Goal: Information Seeking & Learning: Learn about a topic

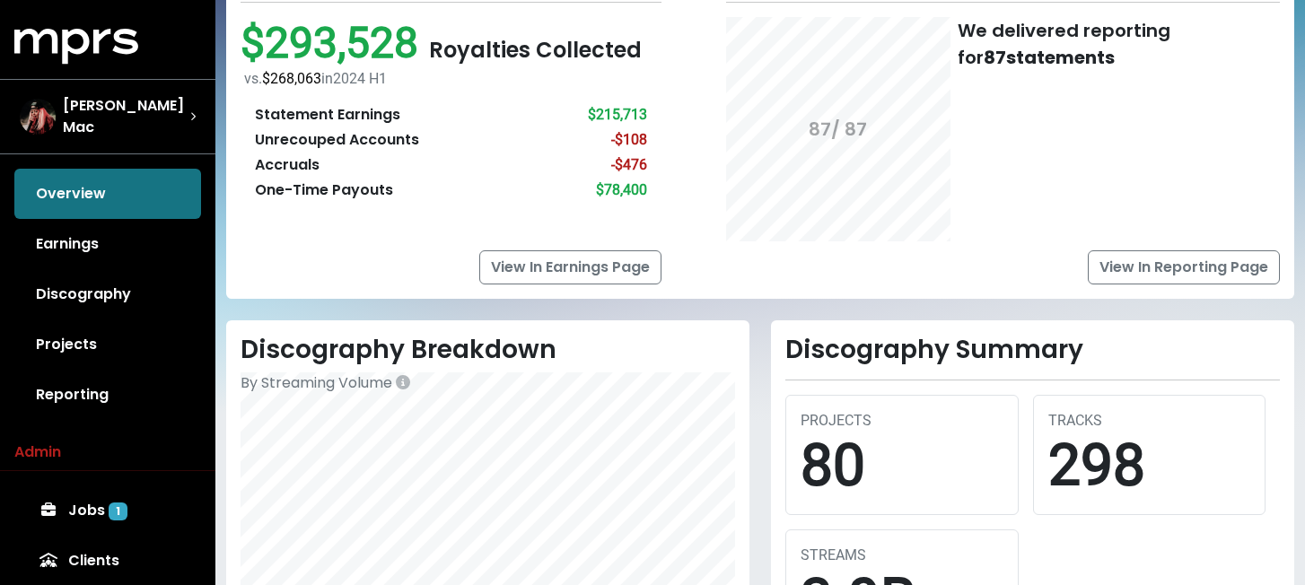
scroll to position [169, 0]
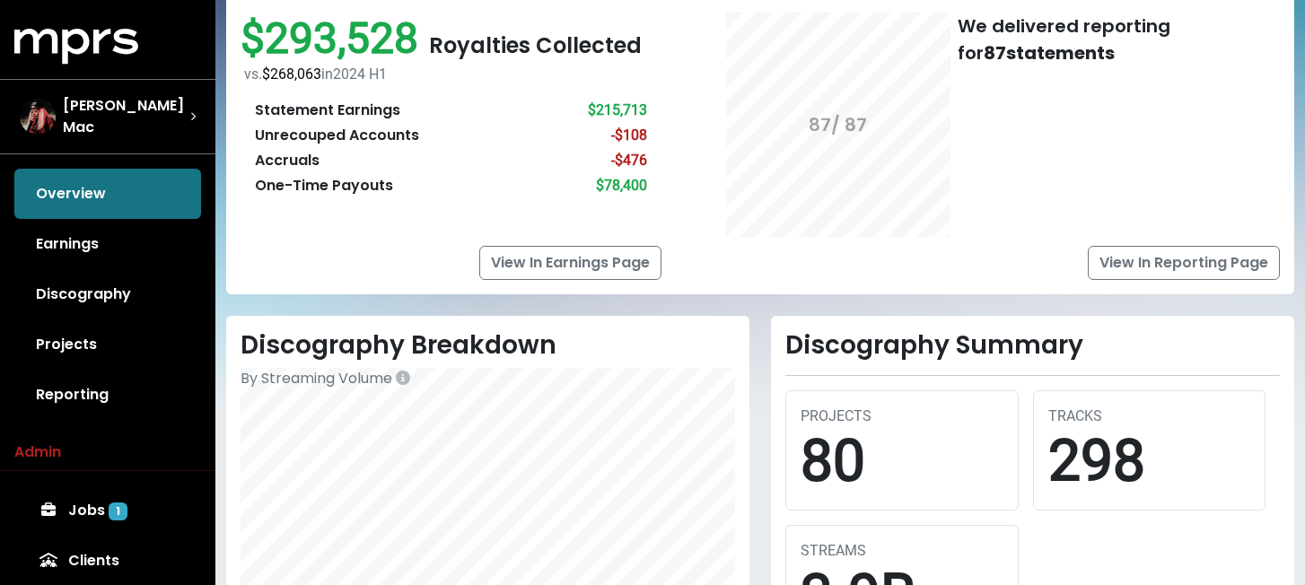
click at [393, 133] on div "Unrecouped Accounts" at bounding box center [337, 136] width 164 height 22
click at [278, 162] on div "Accruals" at bounding box center [287, 161] width 65 height 22
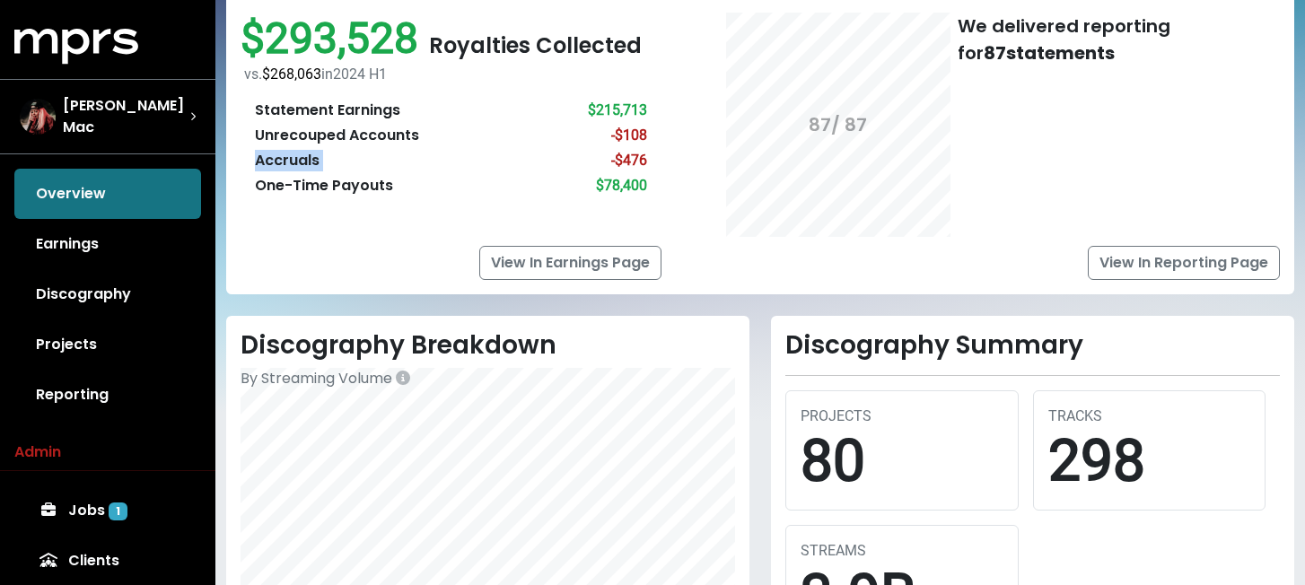
click at [278, 162] on div "Accruals" at bounding box center [287, 161] width 65 height 22
click at [741, 290] on div "2024 H2 Earnings $293,528 Royalties Collected vs. $268,063 in [DATE] H1 Stateme…" at bounding box center [760, 119] width 1068 height 352
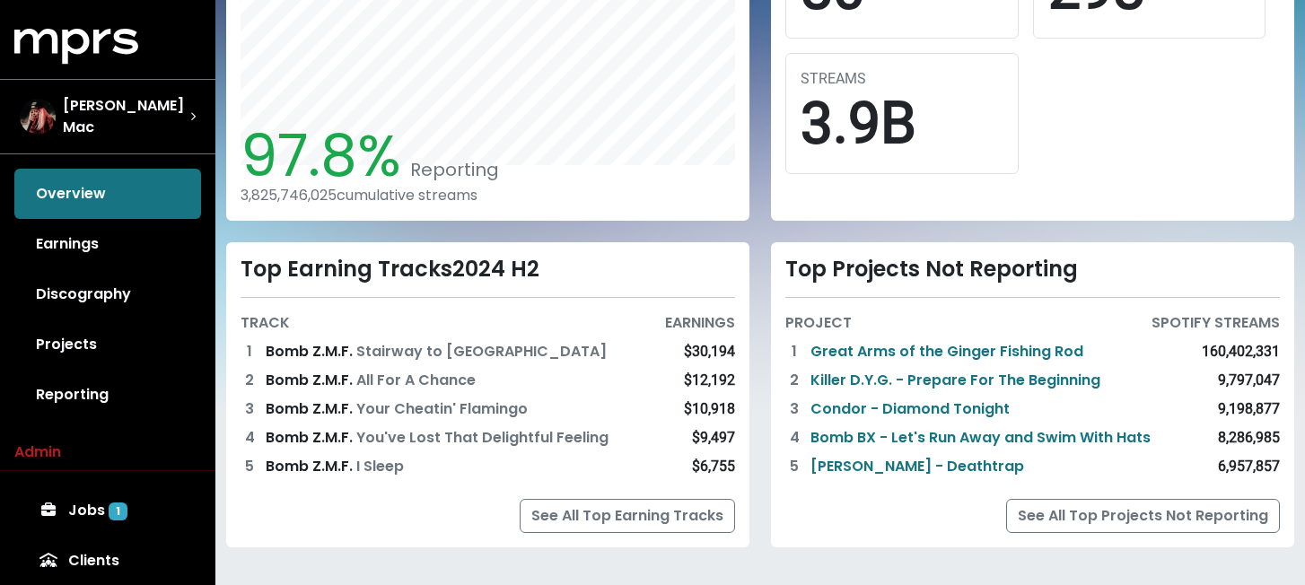
scroll to position [653, 0]
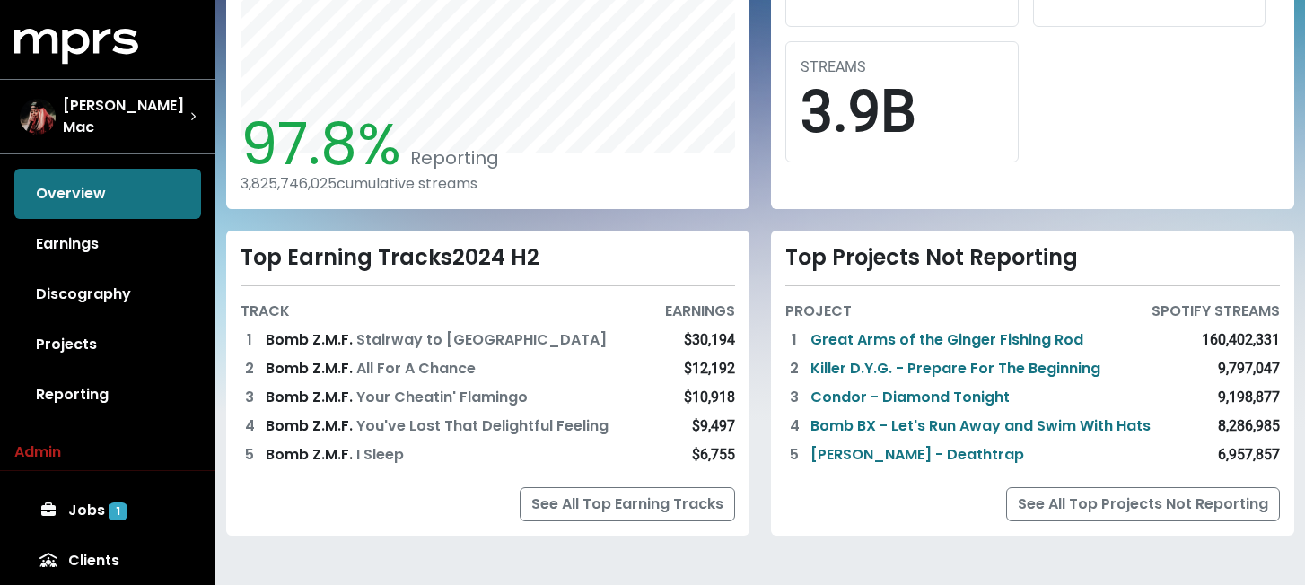
click at [763, 244] on div "Top Projects Not Reporting PROJECT SPOTIFY STREAMS 1 Great Arms of the Ginger F…" at bounding box center [1032, 383] width 545 height 305
click at [759, 250] on div "Top Earning Tracks 2024 H2 TRACK EARNINGS 1 Bomb Z.M.F. Stairway to [GEOGRAPHIC…" at bounding box center [487, 383] width 545 height 305
click at [106, 226] on link "Earnings" at bounding box center [107, 244] width 187 height 50
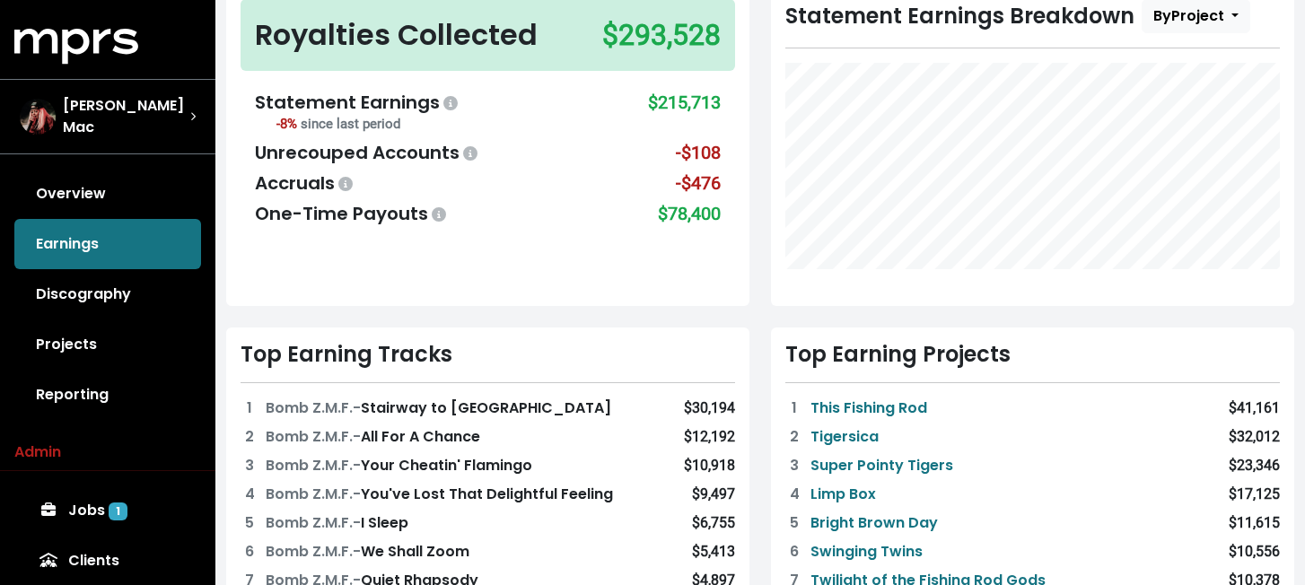
scroll to position [182, 0]
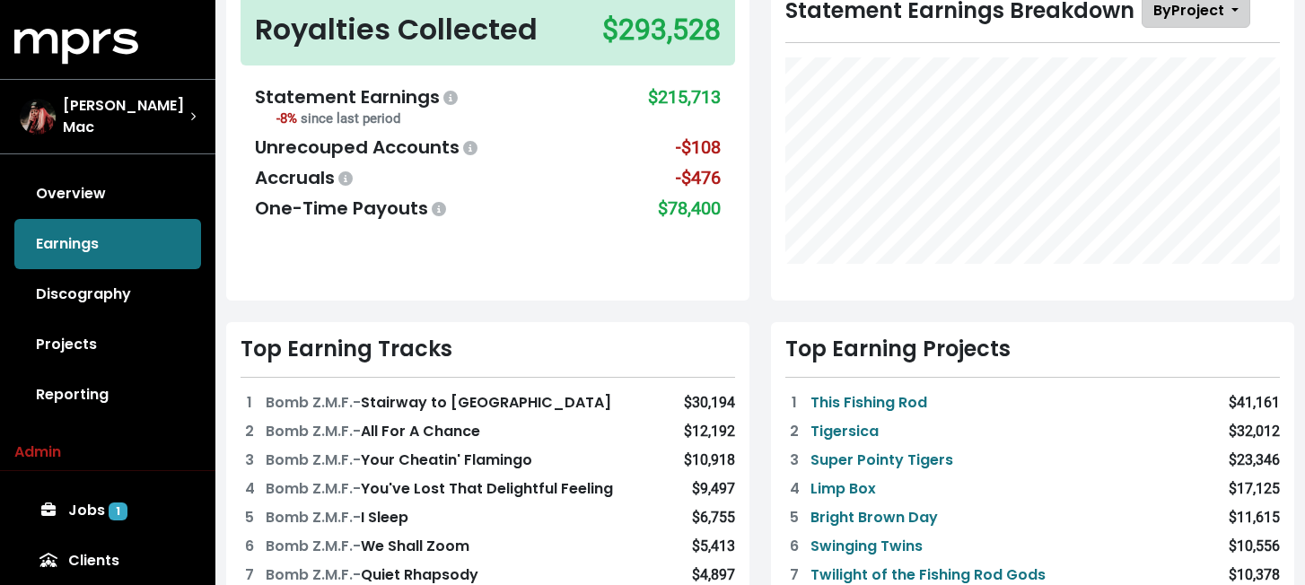
click at [1215, 19] on span "By Project" at bounding box center [1189, 10] width 71 height 21
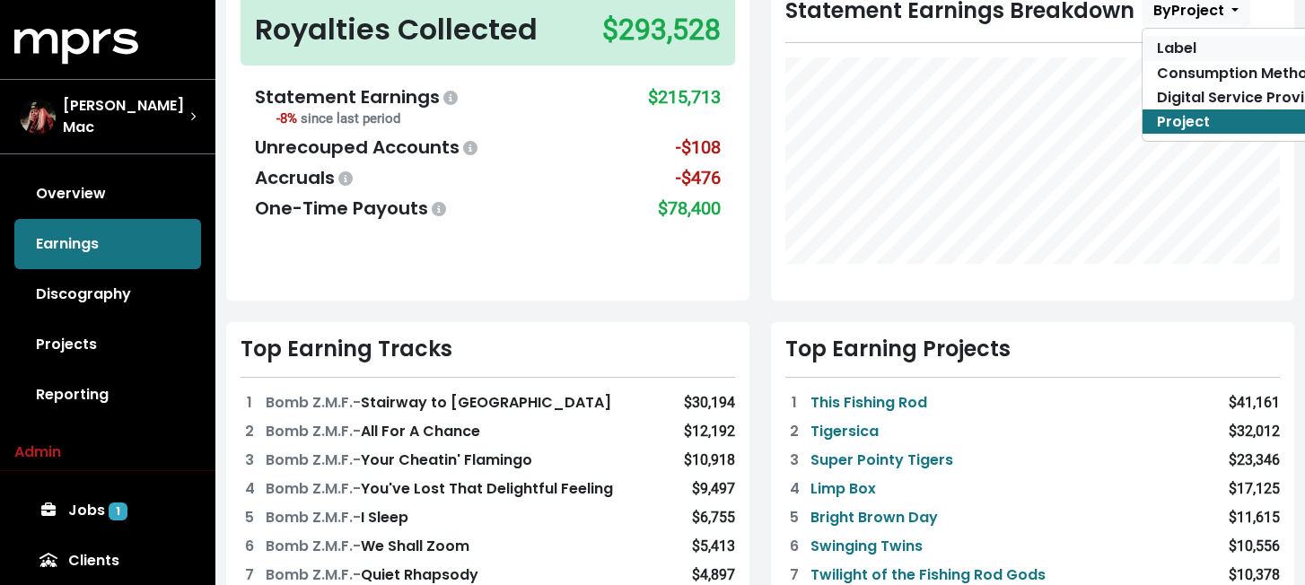
click at [1203, 52] on link "Label" at bounding box center [1243, 48] width 201 height 24
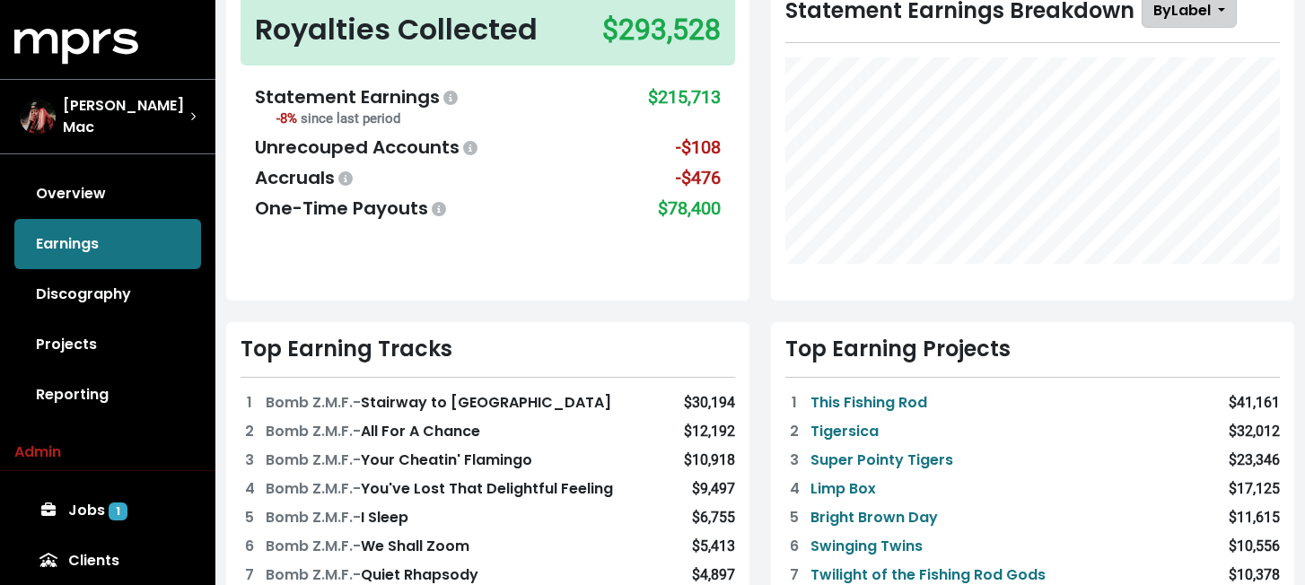
click at [1174, 21] on span "By Label" at bounding box center [1182, 10] width 57 height 21
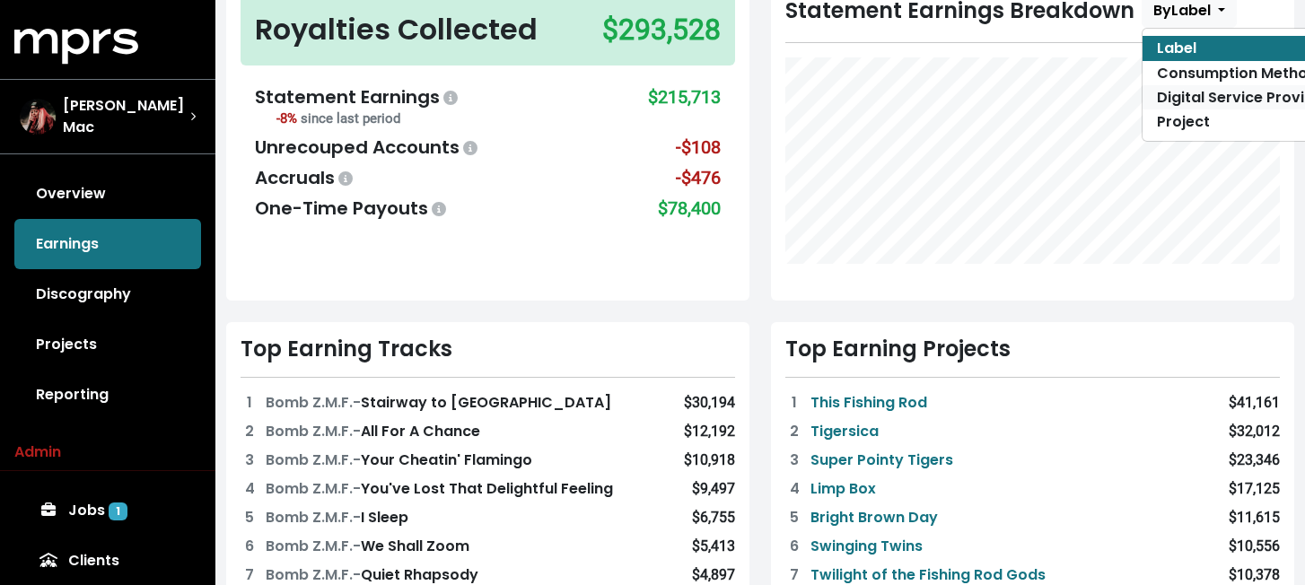
click at [1192, 88] on link "Digital Service Provider" at bounding box center [1243, 97] width 201 height 24
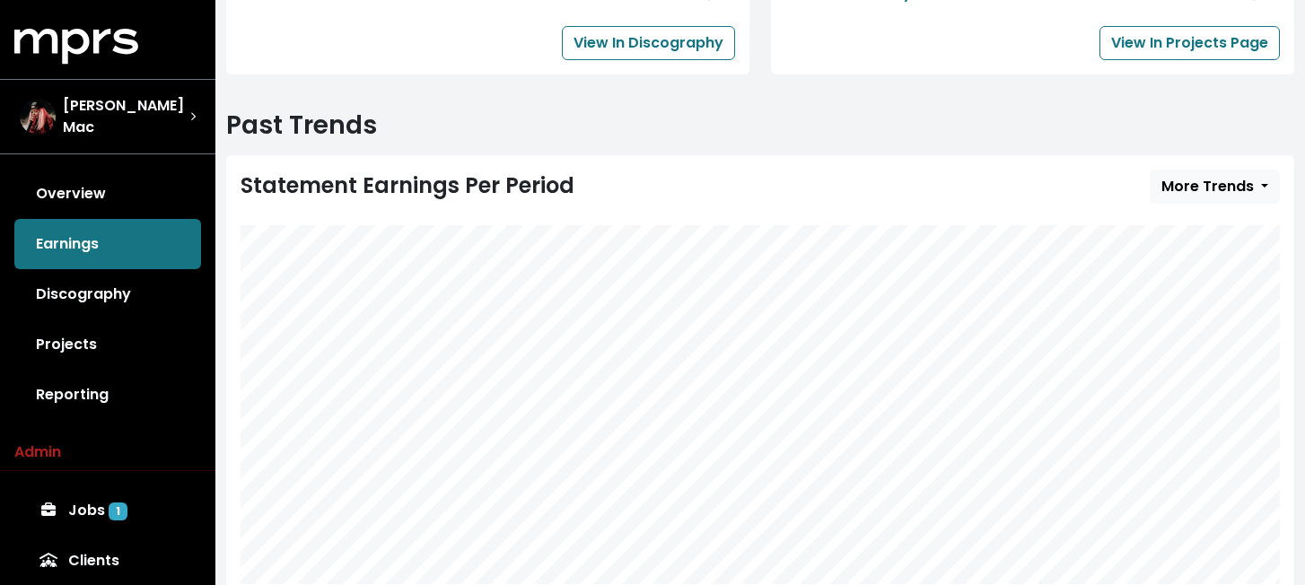
scroll to position [892, 0]
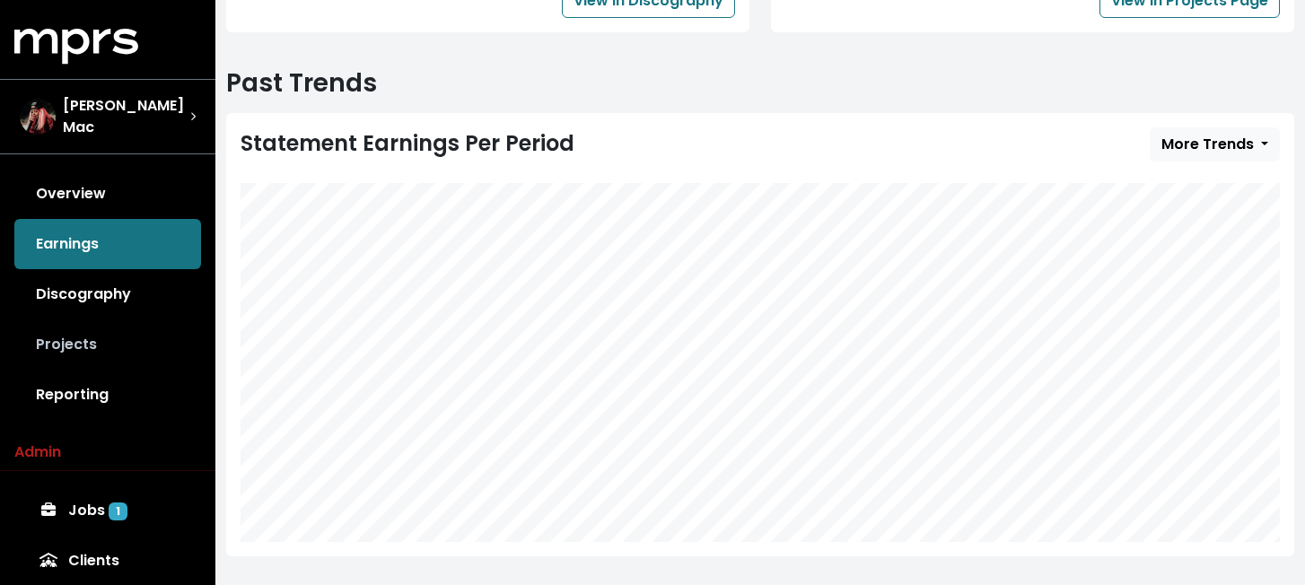
click at [80, 340] on link "Projects" at bounding box center [107, 345] width 187 height 50
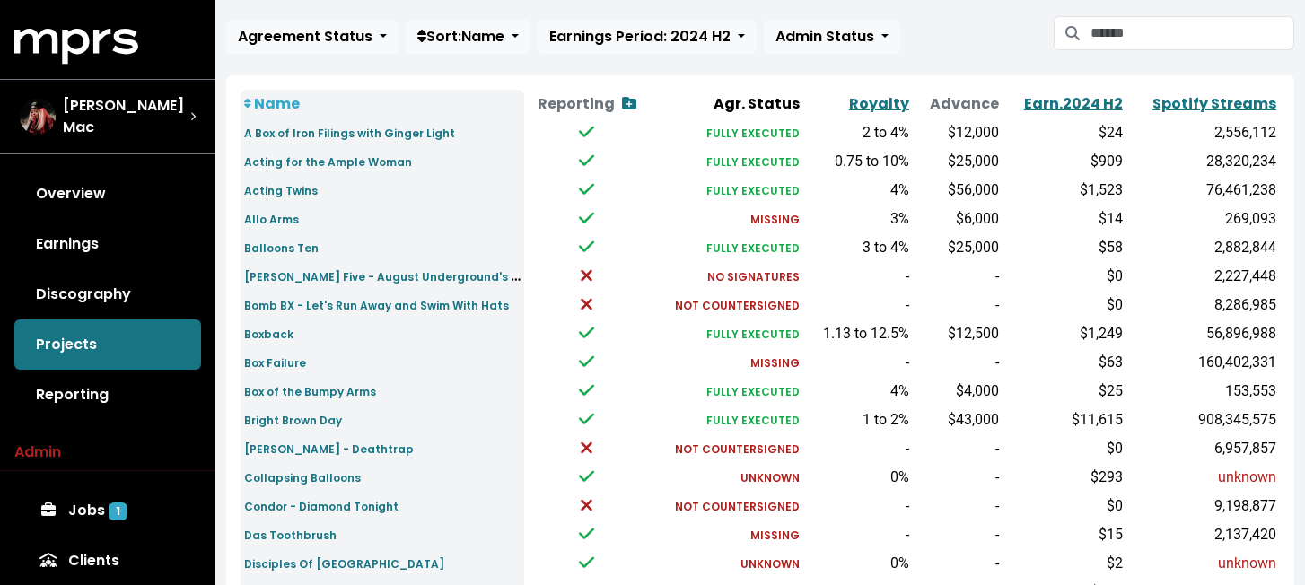
scroll to position [162, 0]
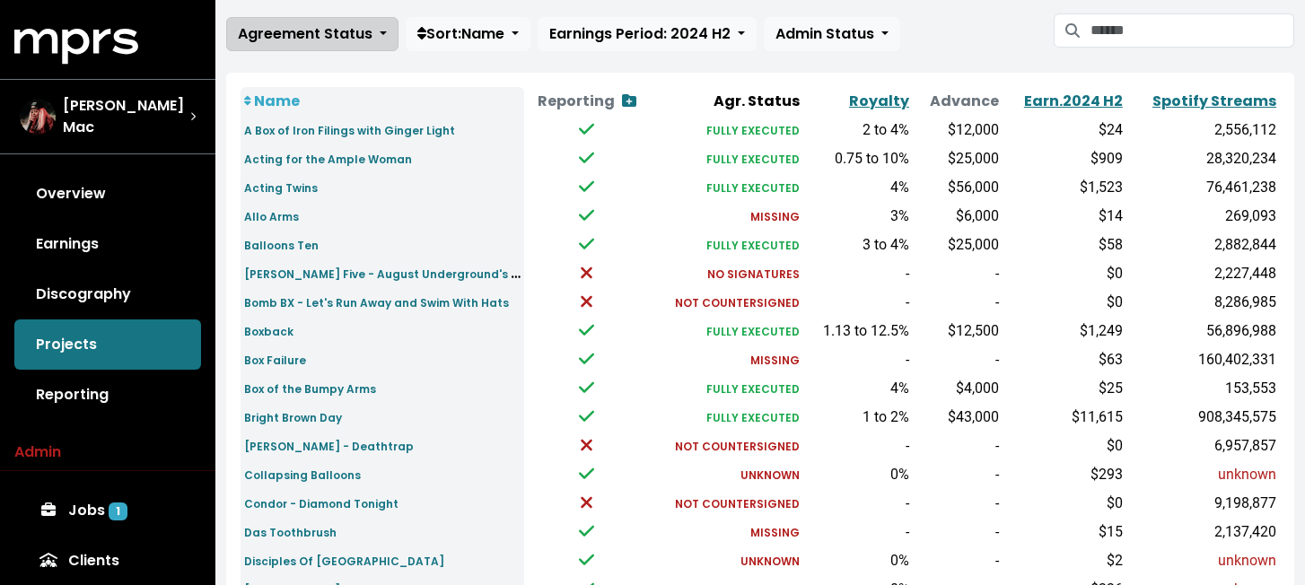
click at [366, 37] on span "Agreement Status" at bounding box center [305, 33] width 135 height 21
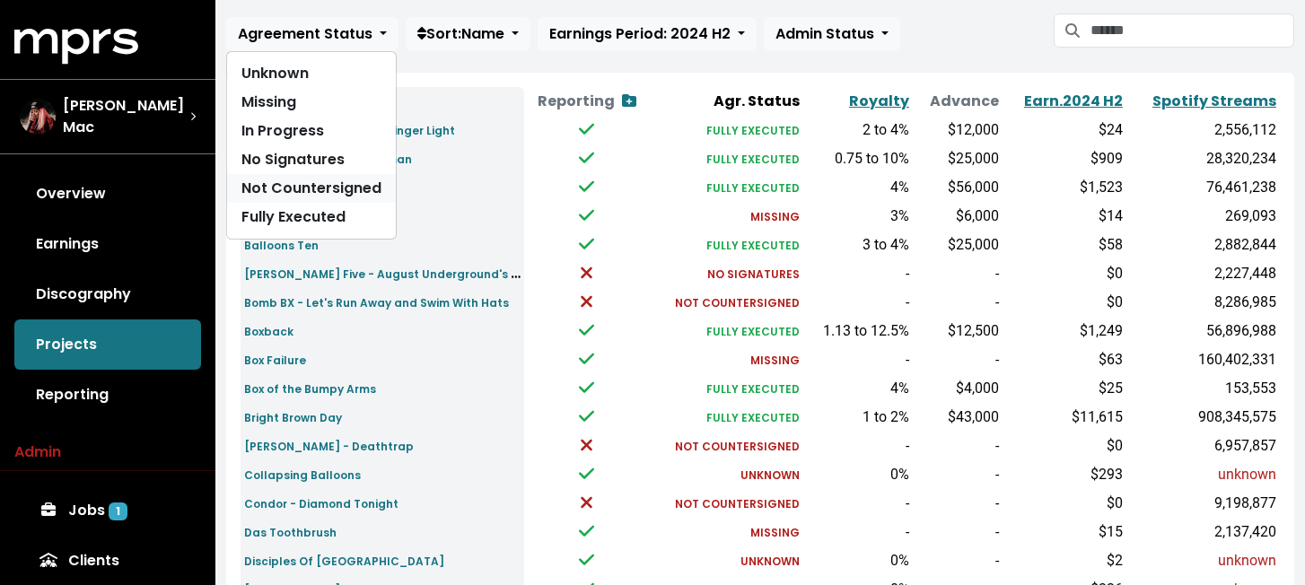
click at [337, 190] on link "Not Countersigned" at bounding box center [311, 188] width 169 height 29
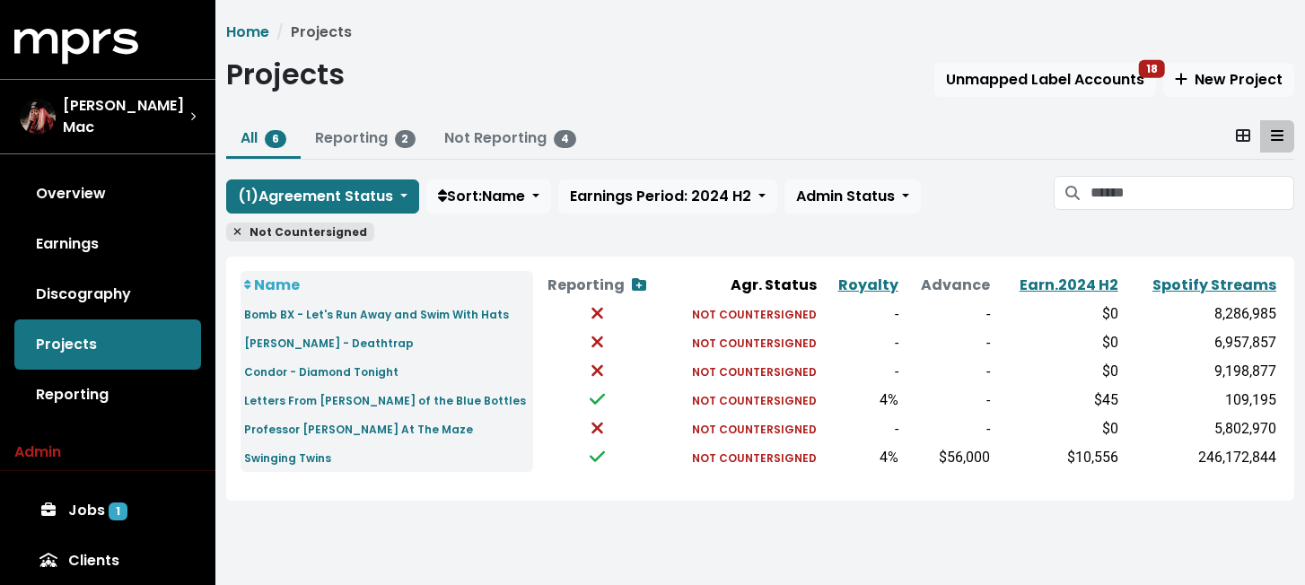
click at [239, 233] on icon at bounding box center [237, 232] width 7 height 7
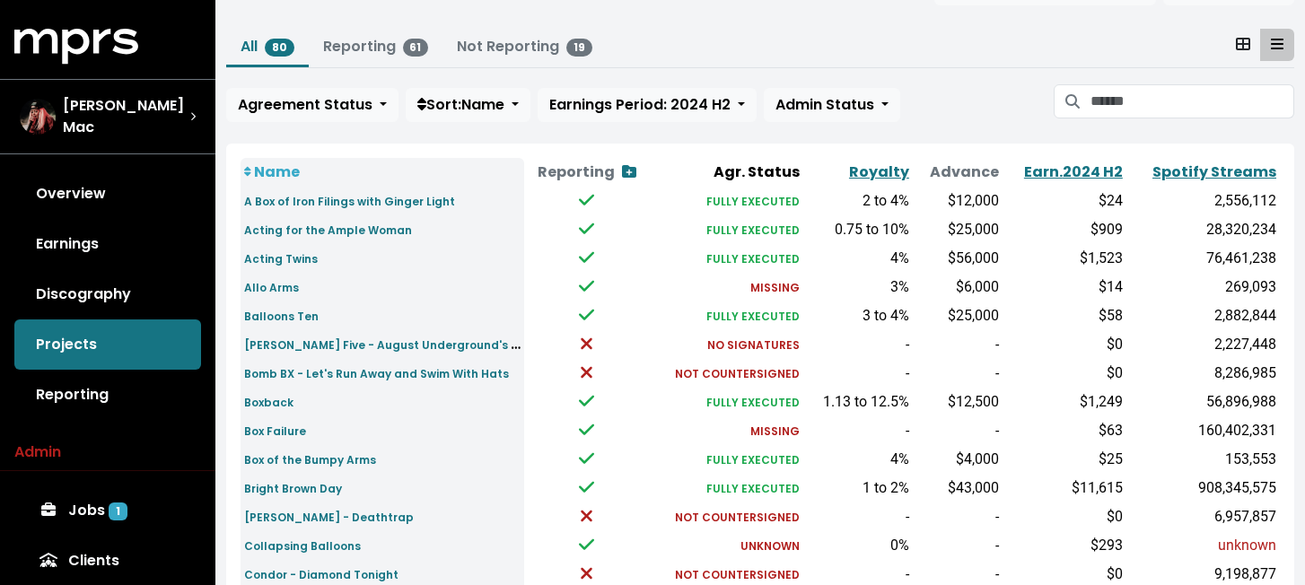
scroll to position [93, 0]
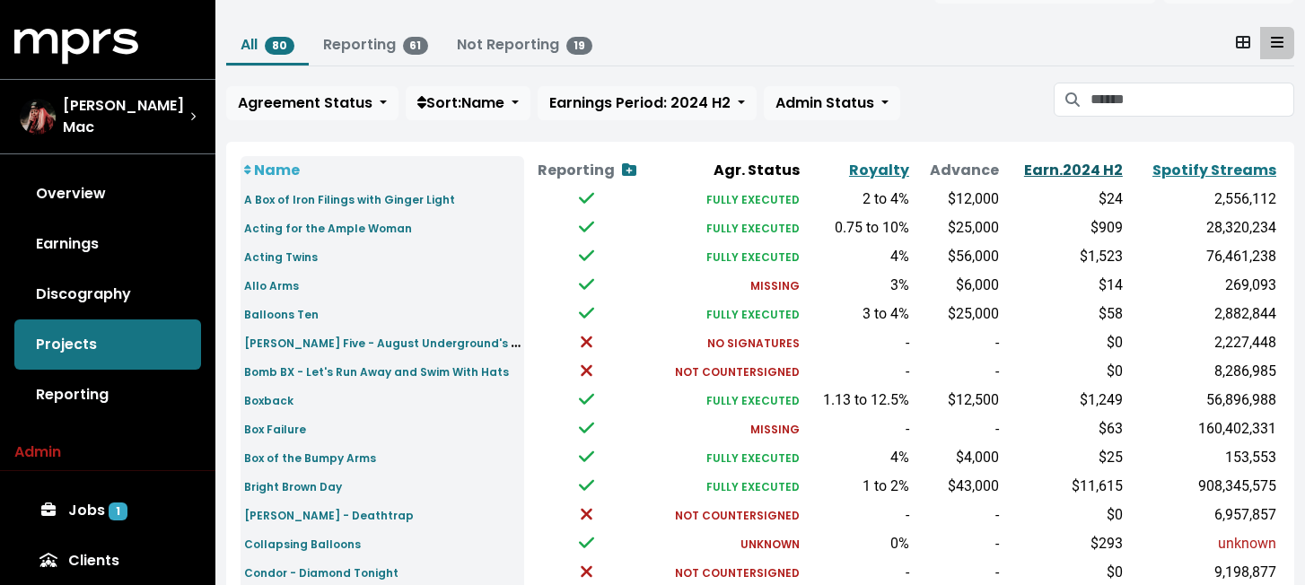
click at [1100, 168] on link "Earn. 2024 H2" at bounding box center [1073, 170] width 99 height 21
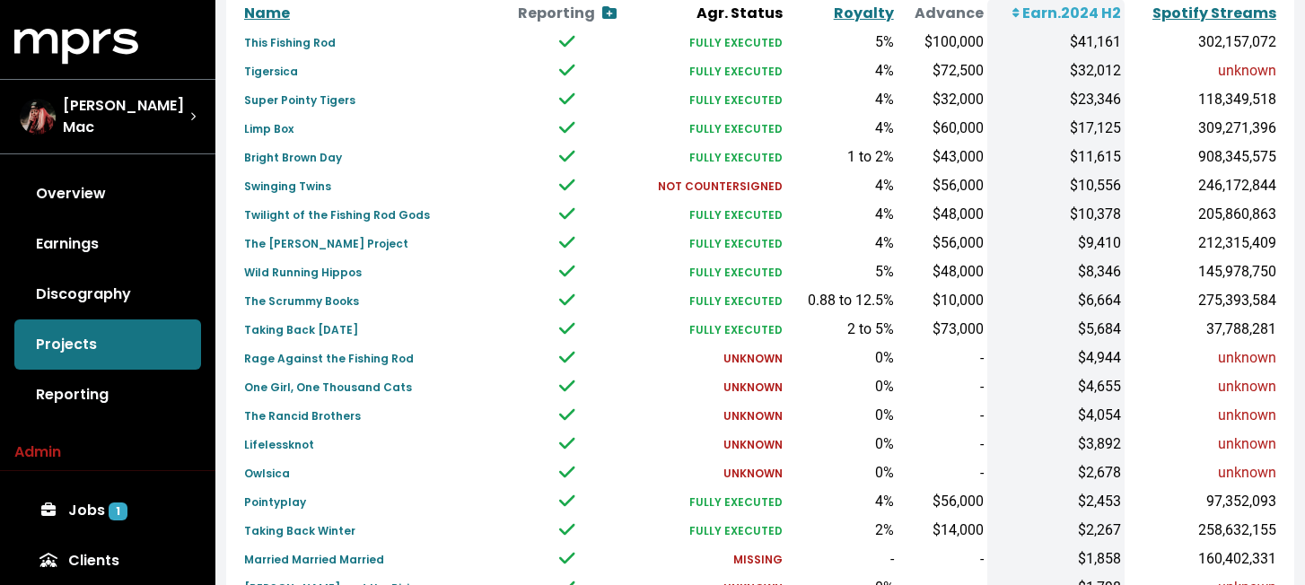
scroll to position [254, 0]
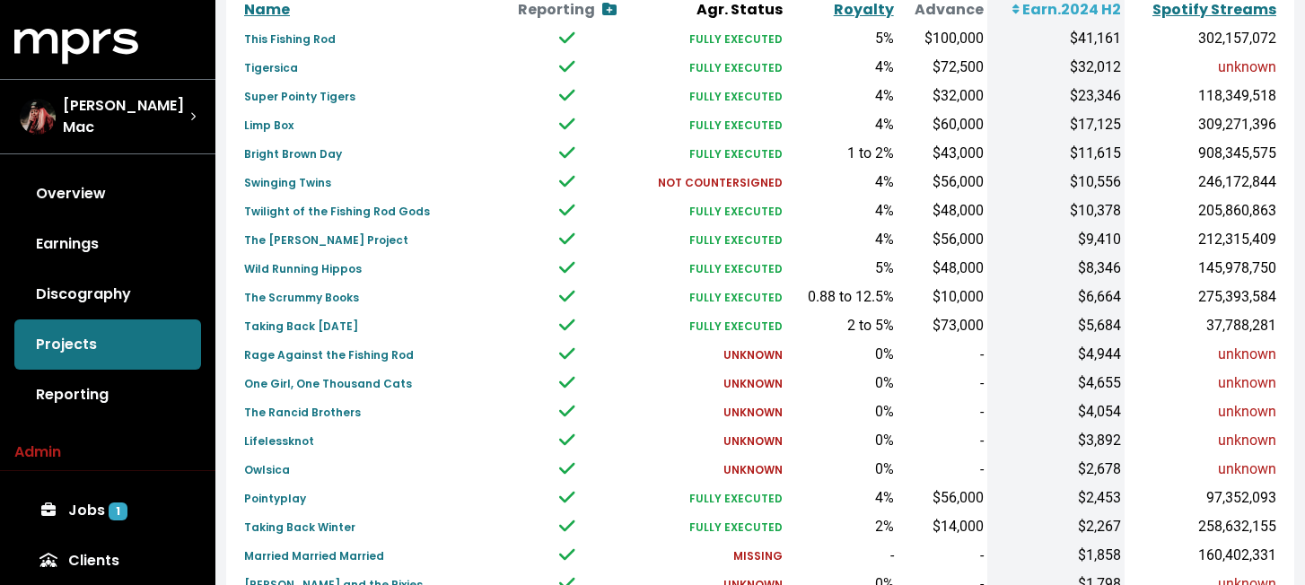
click at [110, 393] on link "Reporting" at bounding box center [107, 395] width 187 height 50
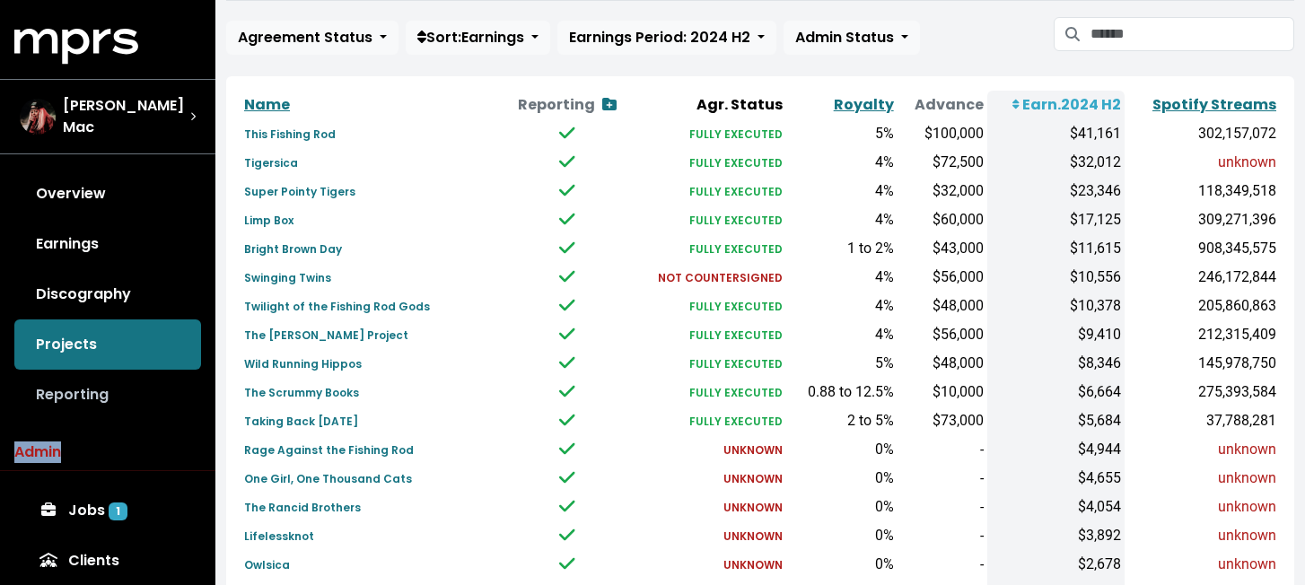
click at [110, 393] on div "Overview Earnings Discography Projects Reporting" at bounding box center [107, 294] width 215 height 251
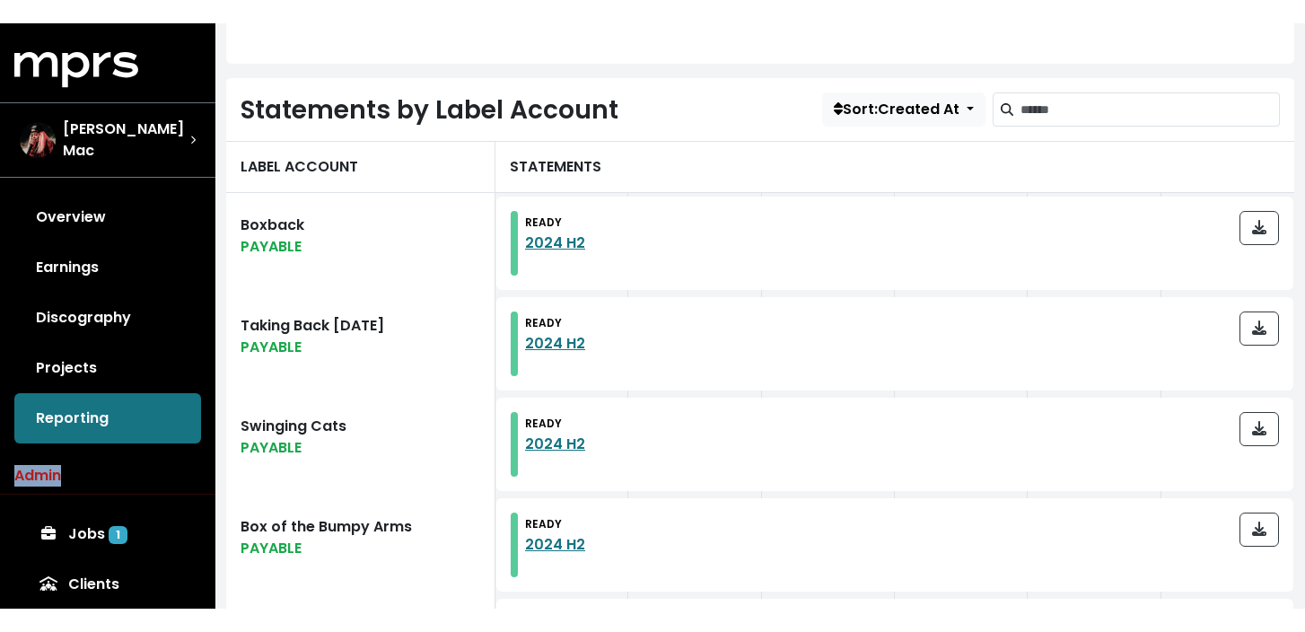
scroll to position [479, 0]
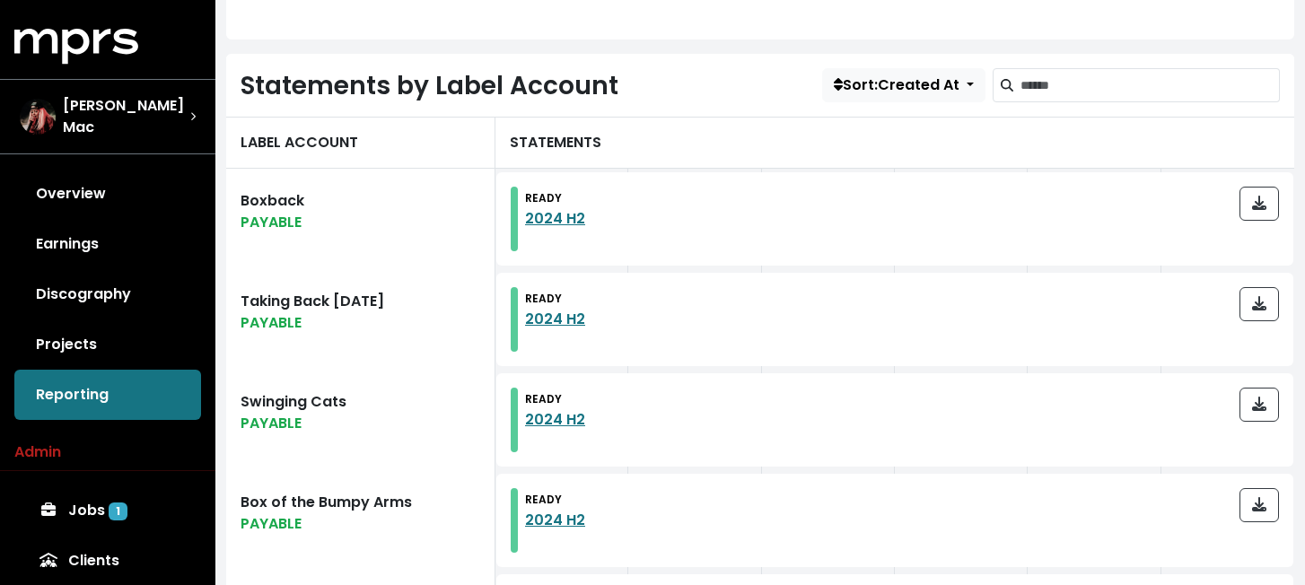
click at [709, 268] on div at bounding box center [694, 219] width 133 height 101
